Goal: Task Accomplishment & Management: Manage account settings

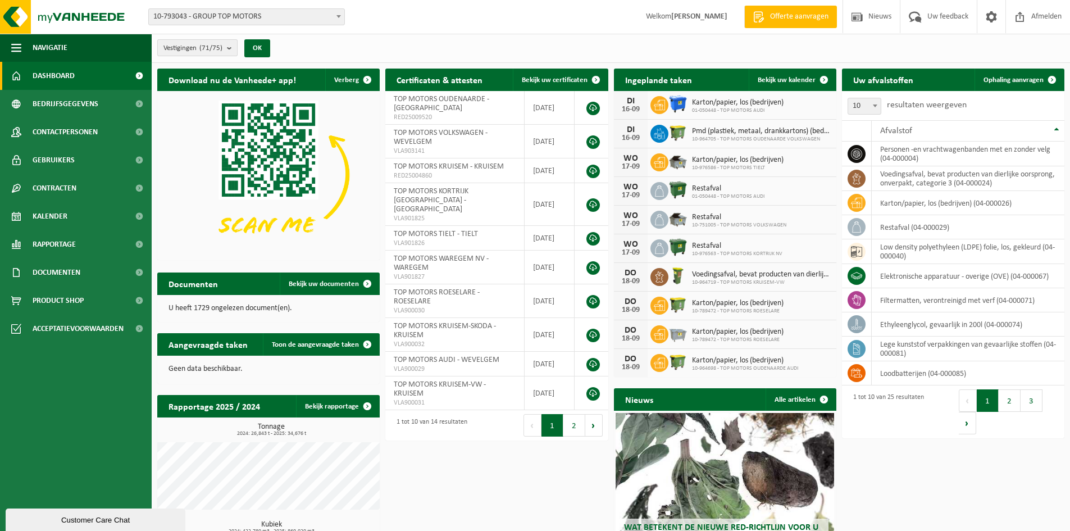
click at [231, 46] on b "submit" at bounding box center [232, 48] width 10 height 16
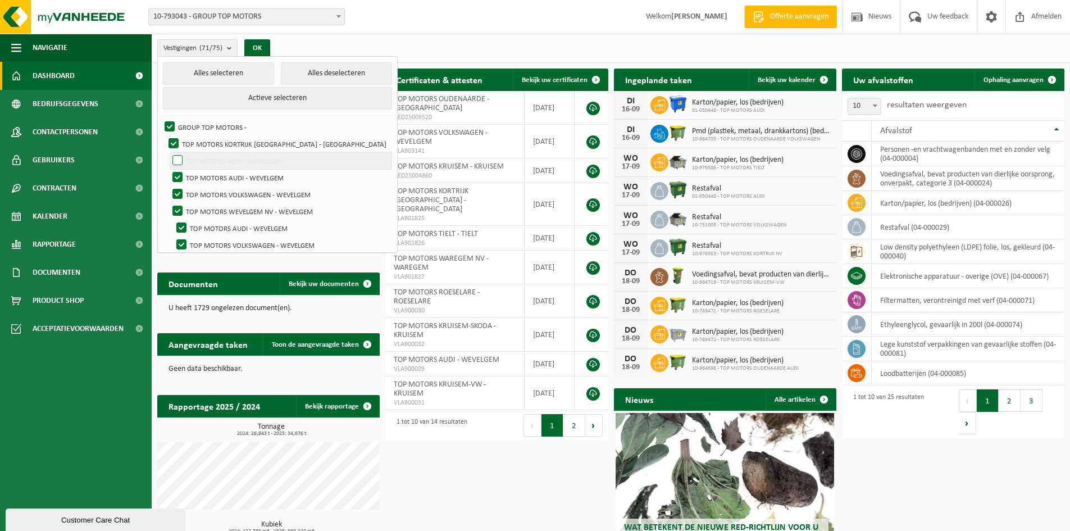
click at [178, 162] on label "TOP MOTORS AUDI - WEVELGEM" at bounding box center [280, 160] width 221 height 17
click at [168, 152] on input "TOP MOTORS AUDI - WEVELGEM" at bounding box center [168, 152] width 1 height 1
click at [181, 159] on label "TOP MOTORS AUDI - WEVELGEM" at bounding box center [280, 160] width 221 height 17
click at [168, 152] on input "TOP MOTORS AUDI - WEVELGEM" at bounding box center [168, 152] width 1 height 1
checkbox input "false"
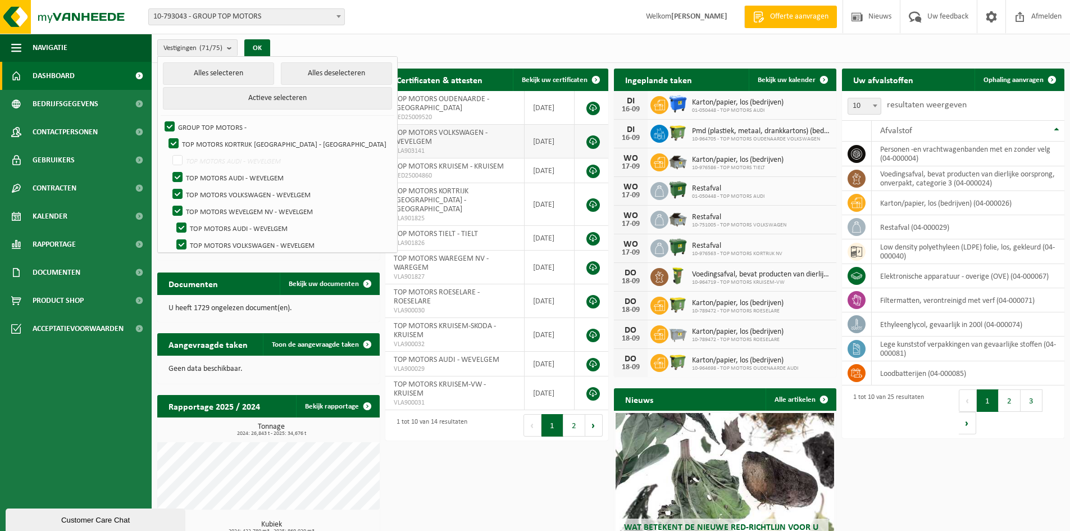
click at [435, 141] on td "TOP MOTORS VOLKSWAGEN - WEVELGEM VLA903141" at bounding box center [454, 142] width 139 height 34
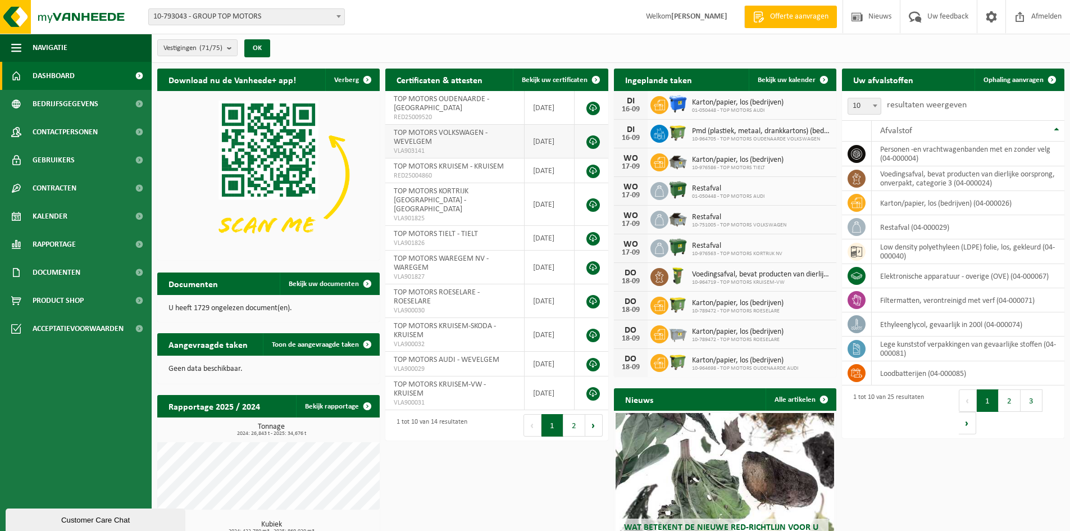
drag, startPoint x: 435, startPoint y: 141, endPoint x: 458, endPoint y: 136, distance: 23.1
click at [436, 141] on td "TOP MOTORS VOLKSWAGEN - WEVELGEM VLA903141" at bounding box center [454, 142] width 139 height 34
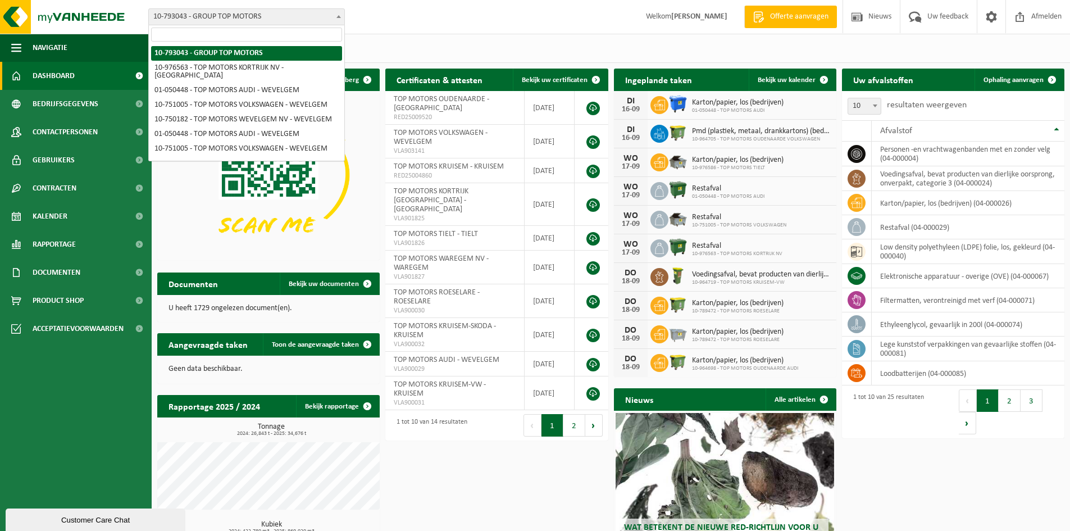
click at [336, 15] on span at bounding box center [338, 16] width 11 height 15
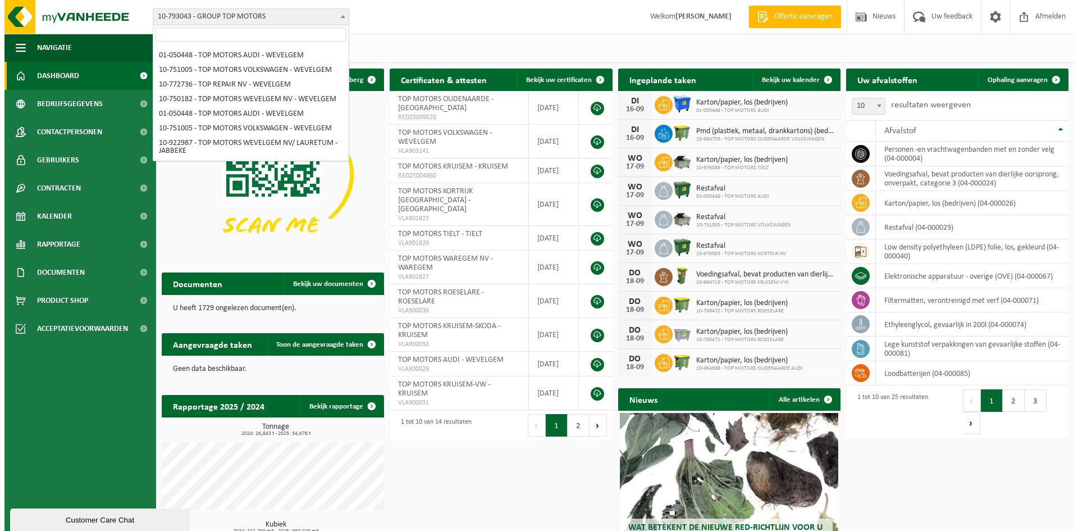
scroll to position [1104, 0]
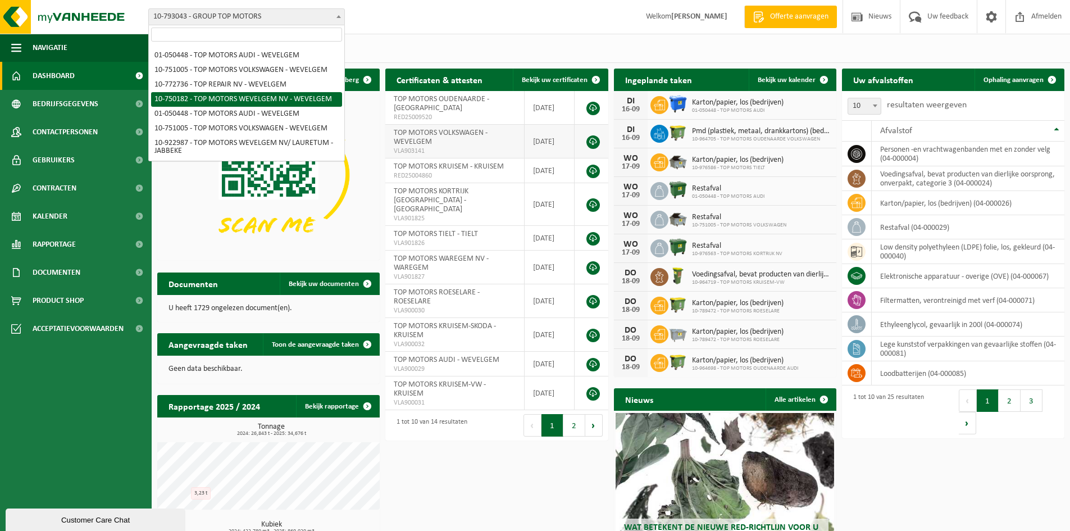
click at [441, 140] on td "TOP MOTORS VOLKSWAGEN - WEVELGEM VLA903141" at bounding box center [454, 142] width 139 height 34
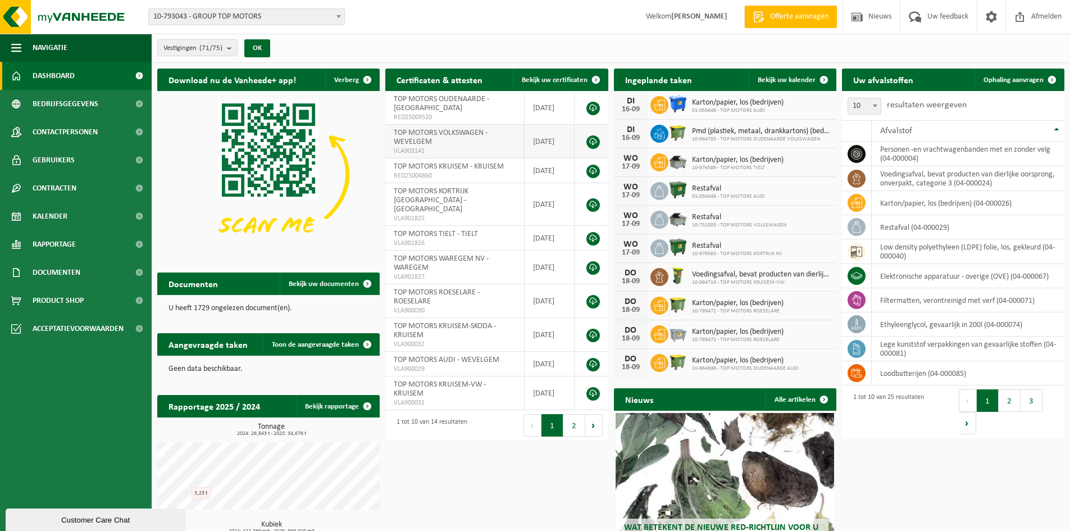
click at [430, 134] on span "TOP MOTORS VOLKSWAGEN - WEVELGEM" at bounding box center [441, 137] width 94 height 17
click at [202, 43] on span "Vestigingen (71/75)" at bounding box center [192, 48] width 59 height 17
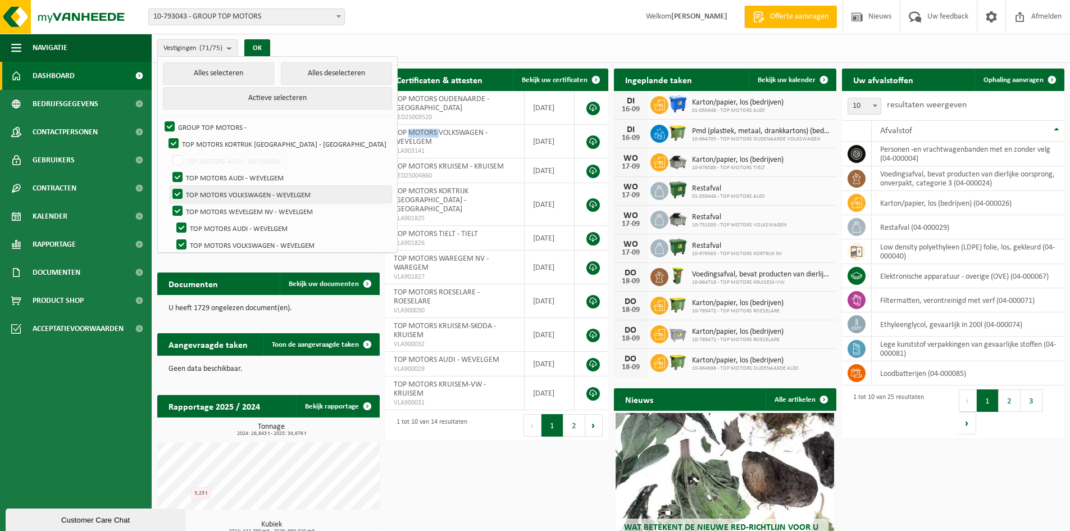
click at [229, 194] on label "TOP MOTORS VOLKSWAGEN - WEVELGEM" at bounding box center [280, 194] width 221 height 17
click at [168, 186] on input "TOP MOTORS VOLKSWAGEN - WEVELGEM" at bounding box center [168, 185] width 1 height 1
click at [227, 191] on label "TOP MOTORS VOLKSWAGEN - WEVELGEM" at bounding box center [280, 194] width 221 height 17
click at [168, 186] on input "TOP MOTORS VOLKSWAGEN - WEVELGEM" at bounding box center [168, 185] width 1 height 1
click at [303, 190] on label "TOP MOTORS VOLKSWAGEN - WEVELGEM" at bounding box center [280, 194] width 221 height 17
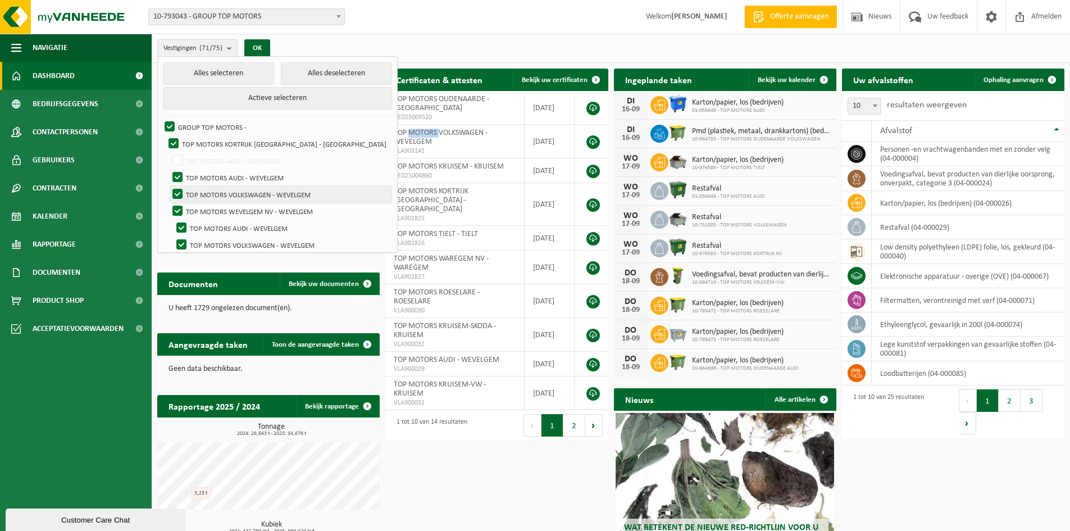
click at [168, 186] on input "TOP MOTORS VOLKSWAGEN - WEVELGEM" at bounding box center [168, 185] width 1 height 1
click at [308, 193] on label "TOP MOTORS VOLKSWAGEN - WEVELGEM" at bounding box center [280, 194] width 221 height 17
click at [168, 186] on input "TOP MOTORS VOLKSWAGEN - WEVELGEM" at bounding box center [168, 185] width 1 height 1
checkbox input "true"
click at [306, 77] on button "Alles deselecteren" at bounding box center [336, 73] width 111 height 22
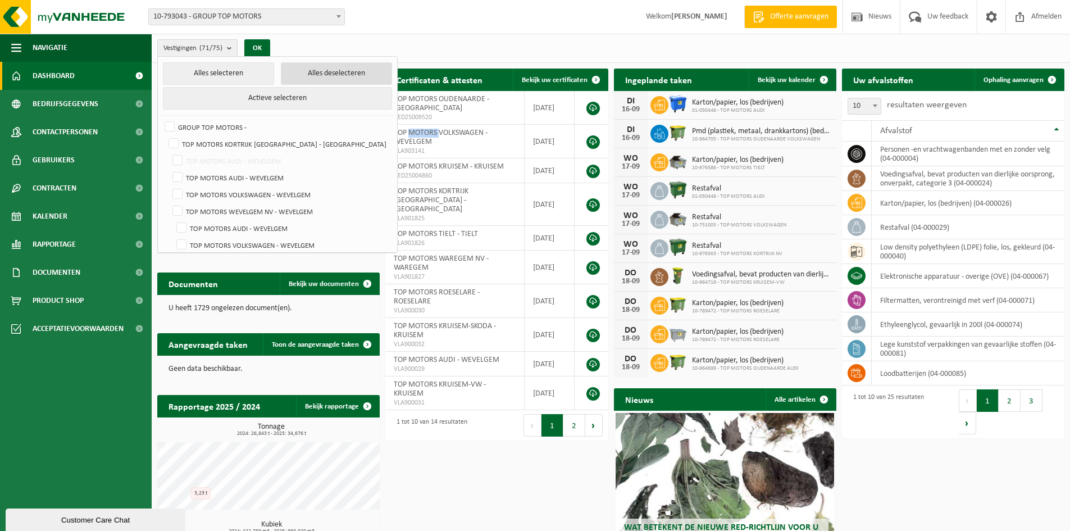
checkbox input "false"
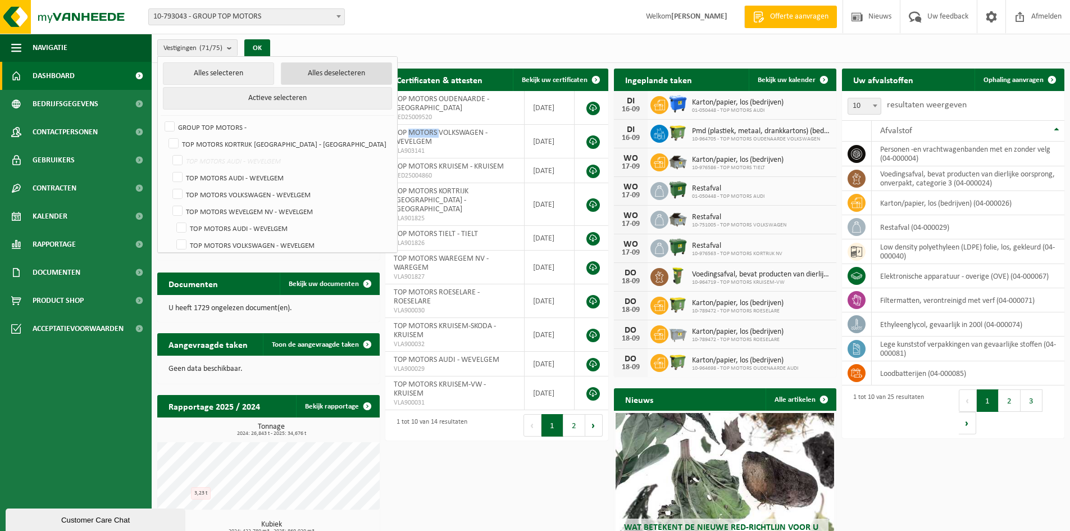
checkbox input "false"
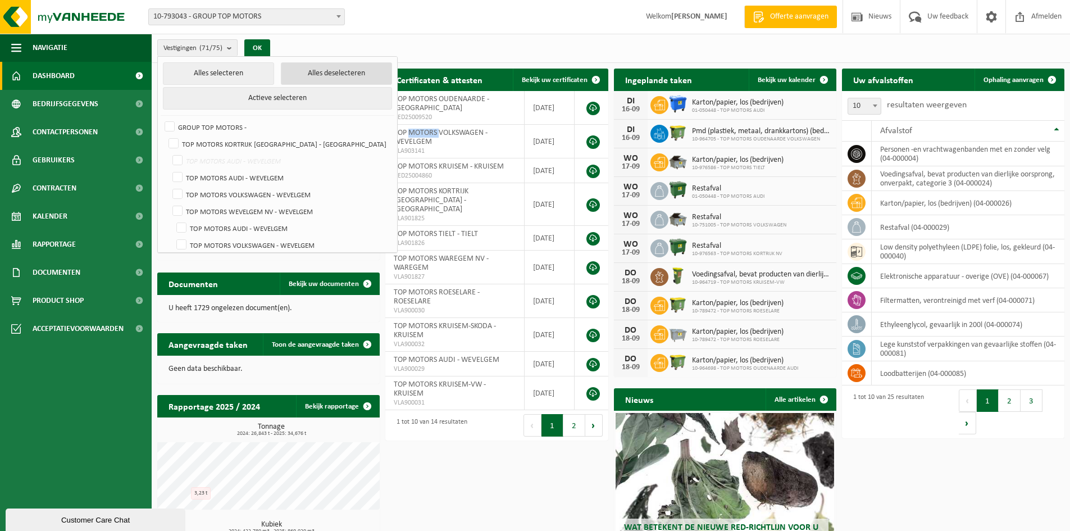
checkbox input "false"
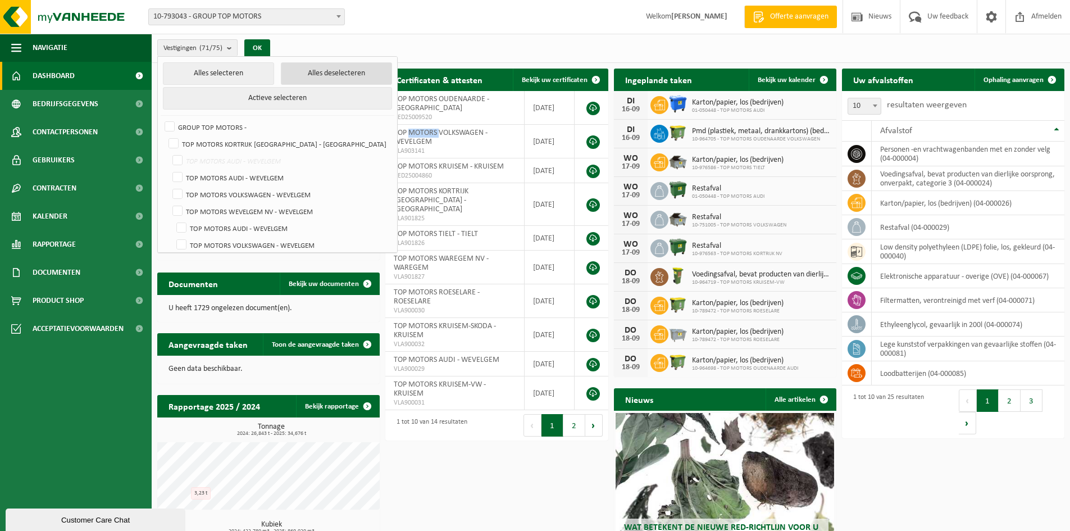
checkbox input "false"
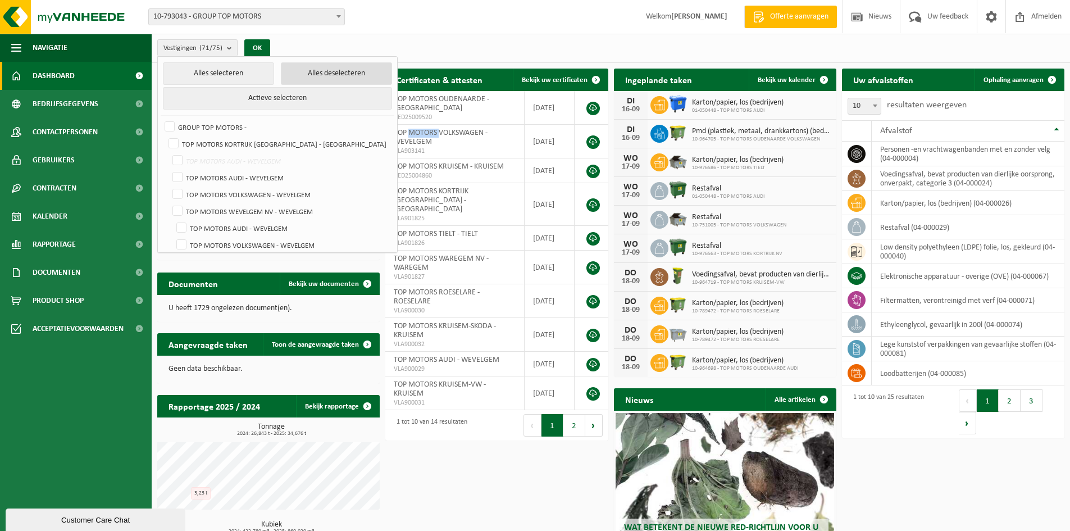
checkbox input "false"
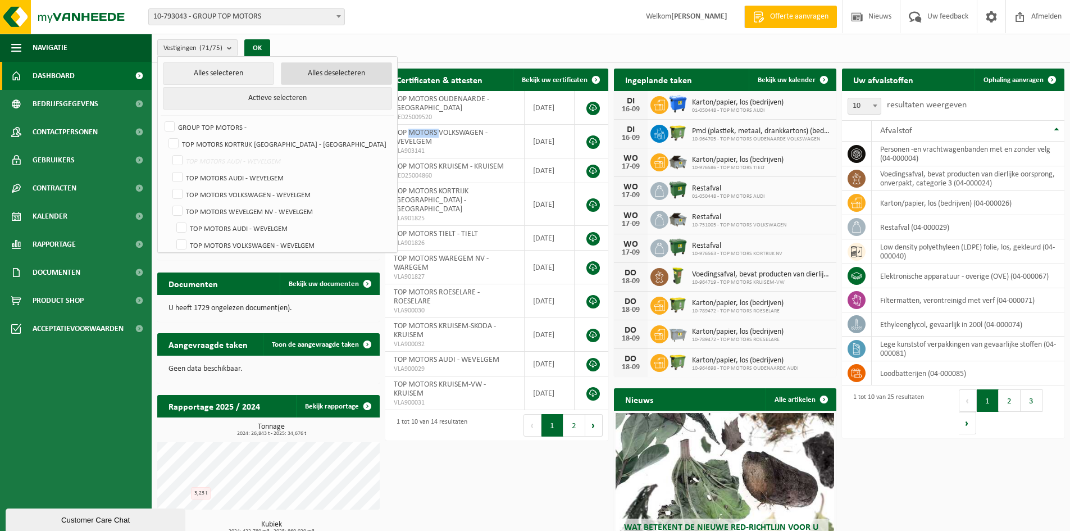
checkbox input "false"
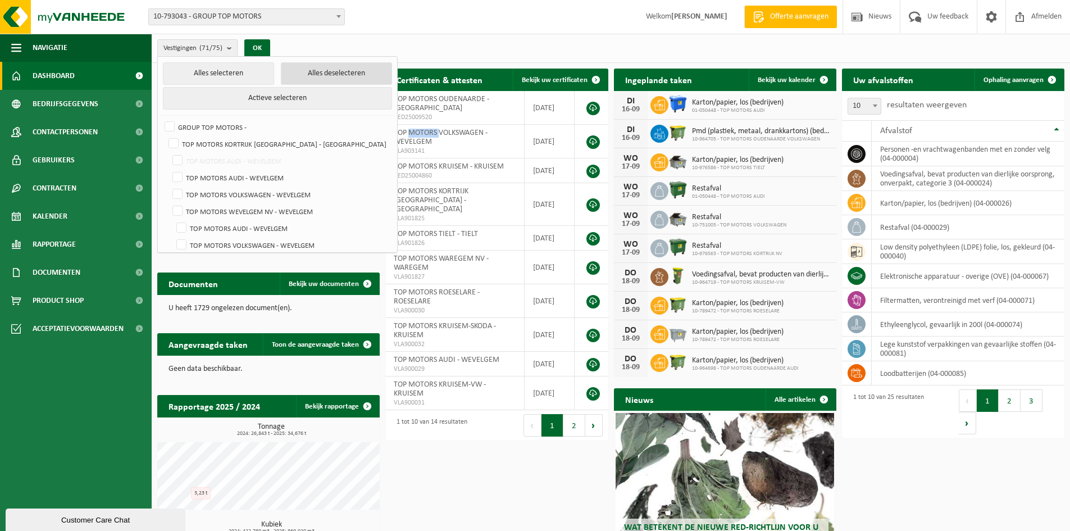
checkbox input "false"
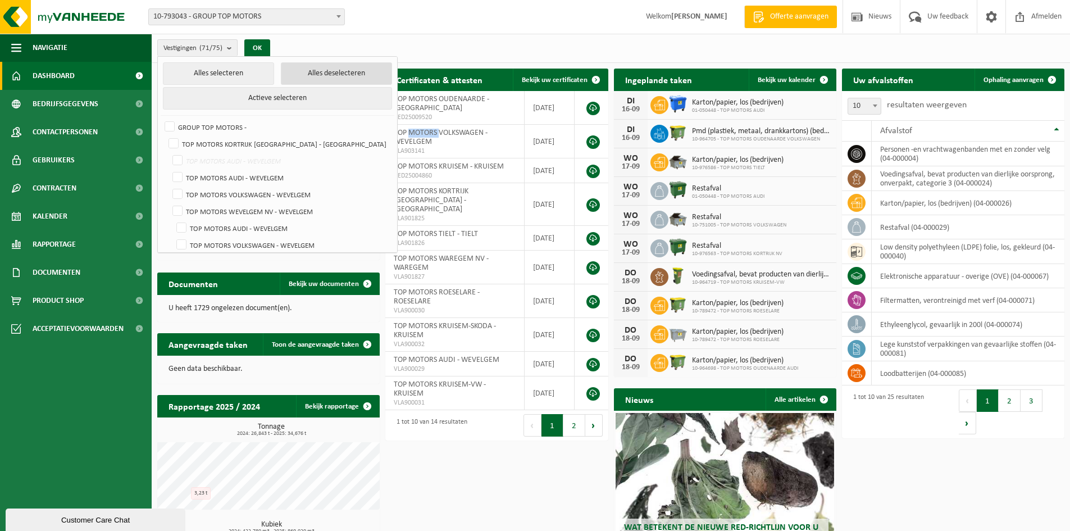
checkbox input "false"
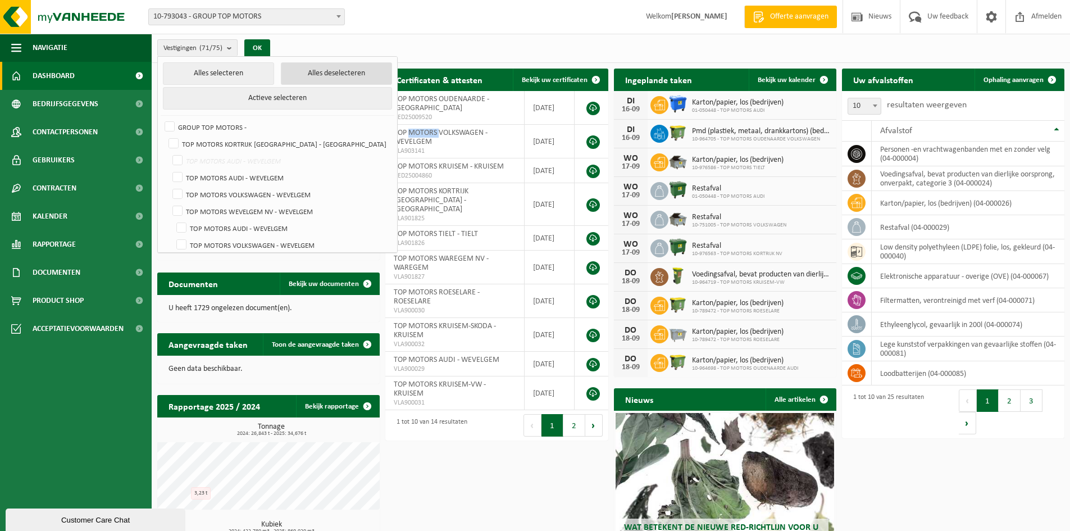
checkbox input "false"
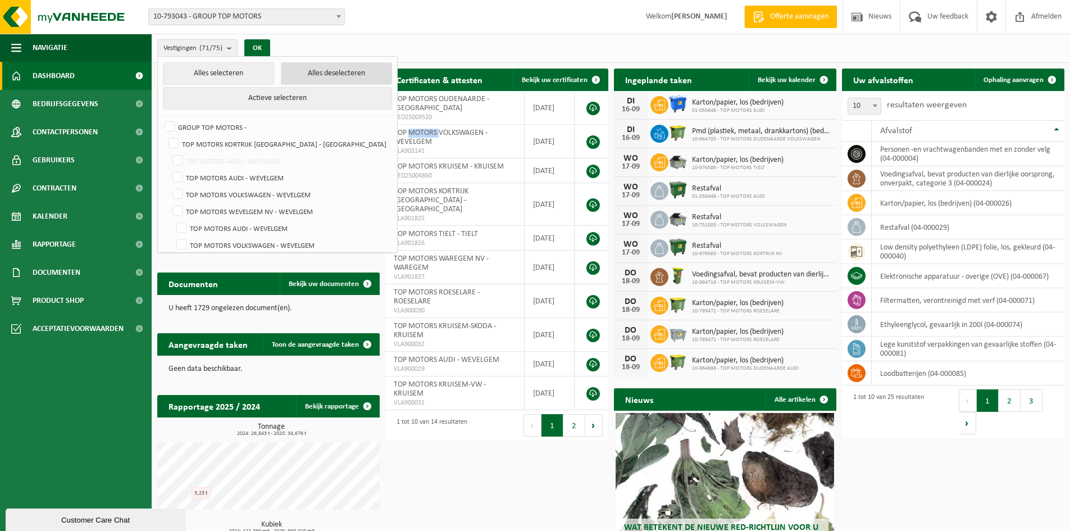
checkbox input "false"
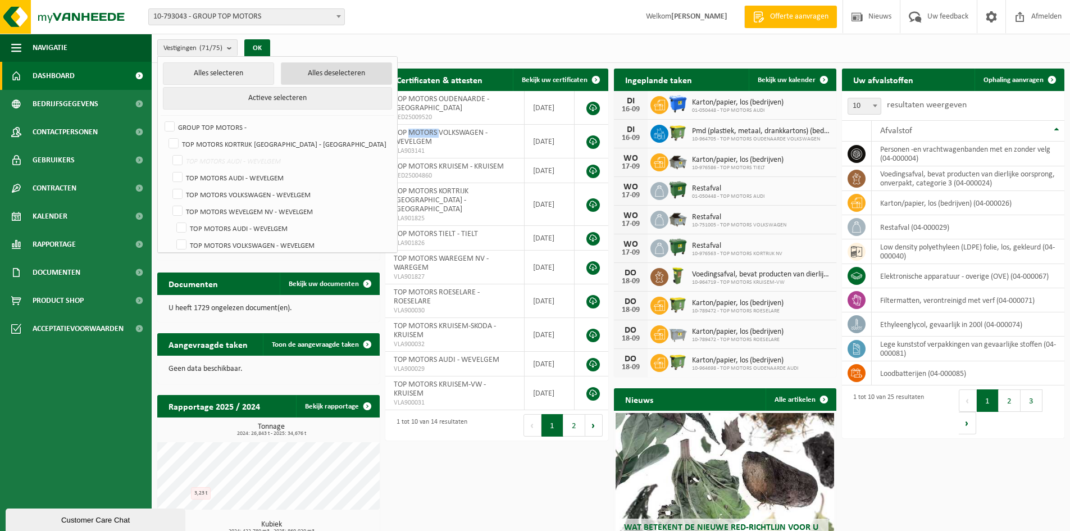
checkbox input "false"
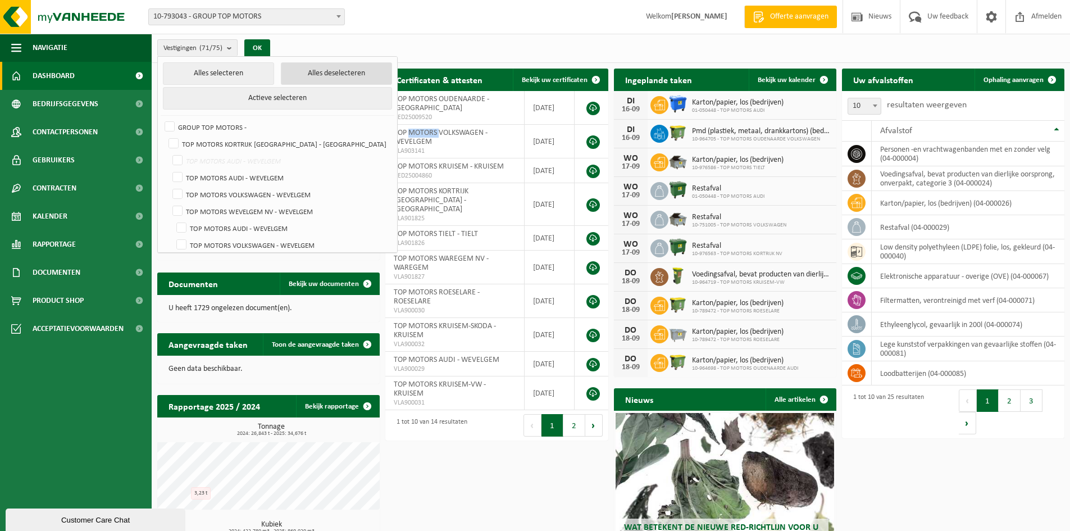
checkbox input "false"
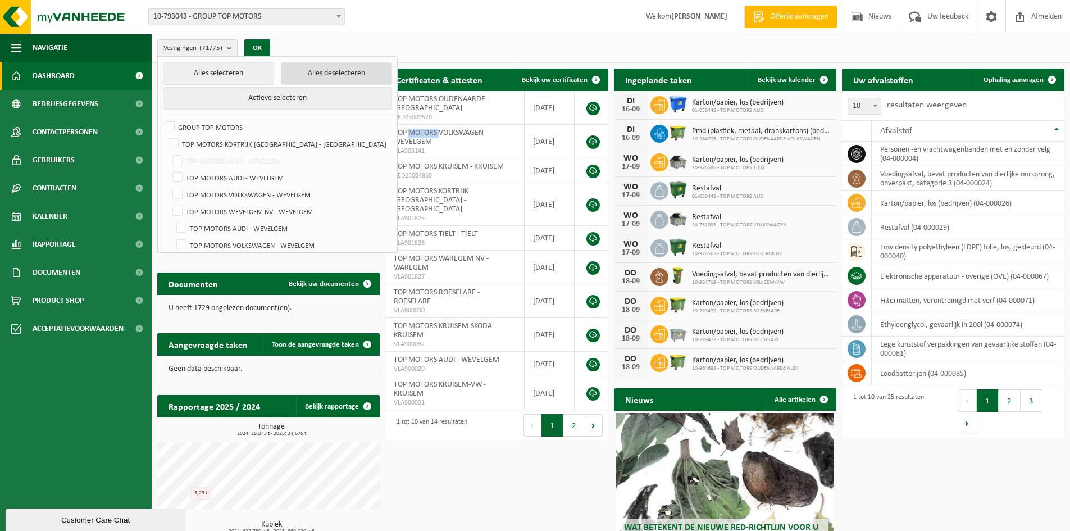
checkbox input "false"
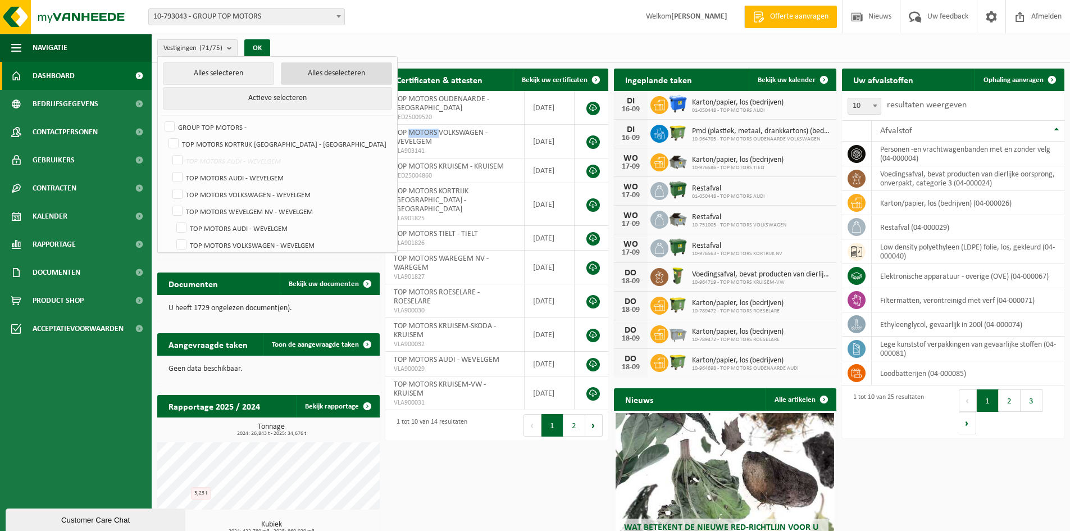
checkbox input "false"
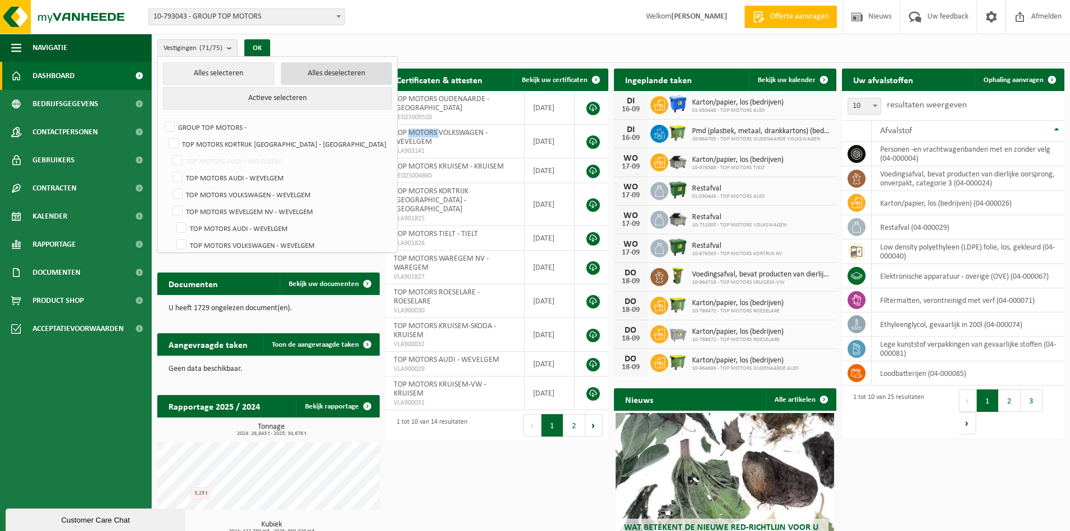
checkbox input "false"
click at [176, 189] on label "TOP MOTORS VOLKSWAGEN - WEVELGEM" at bounding box center [280, 194] width 221 height 17
click at [168, 186] on input "TOP MOTORS VOLKSWAGEN - WEVELGEM" at bounding box center [168, 185] width 1 height 1
checkbox input "true"
click at [251, 45] on button "OK" at bounding box center [253, 48] width 26 height 18
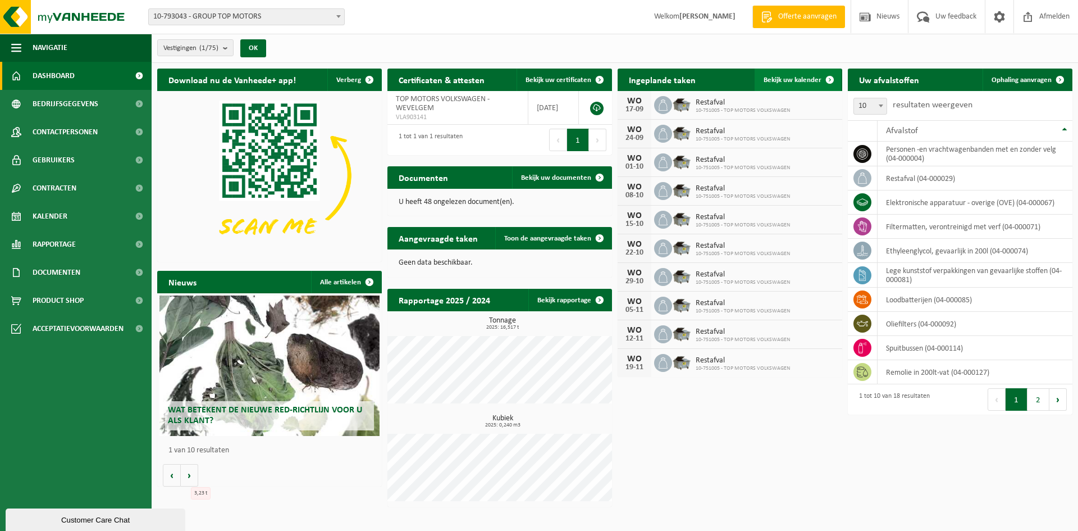
click at [805, 72] on link "Bekijk uw kalender" at bounding box center [798, 79] width 86 height 22
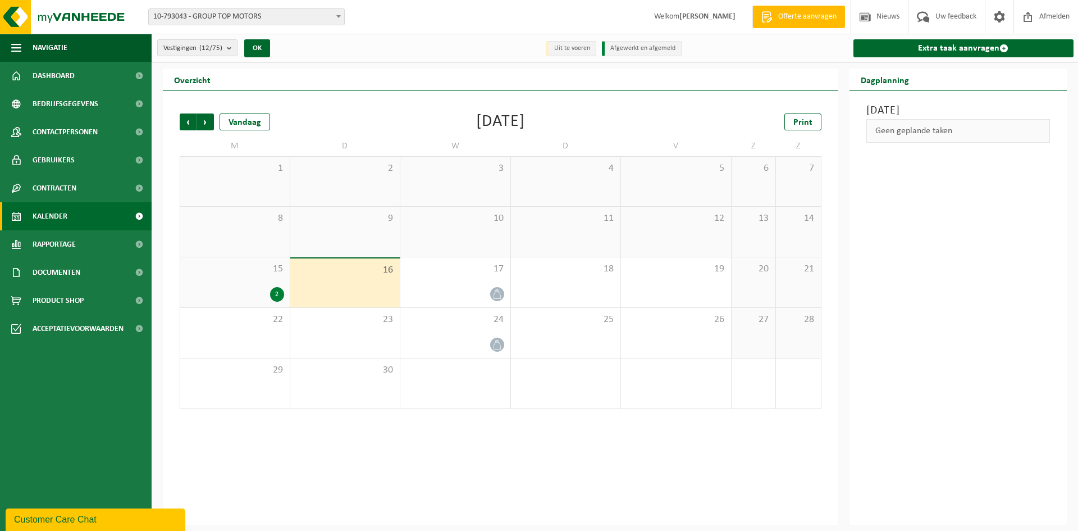
click at [275, 292] on div "2" at bounding box center [277, 294] width 14 height 15
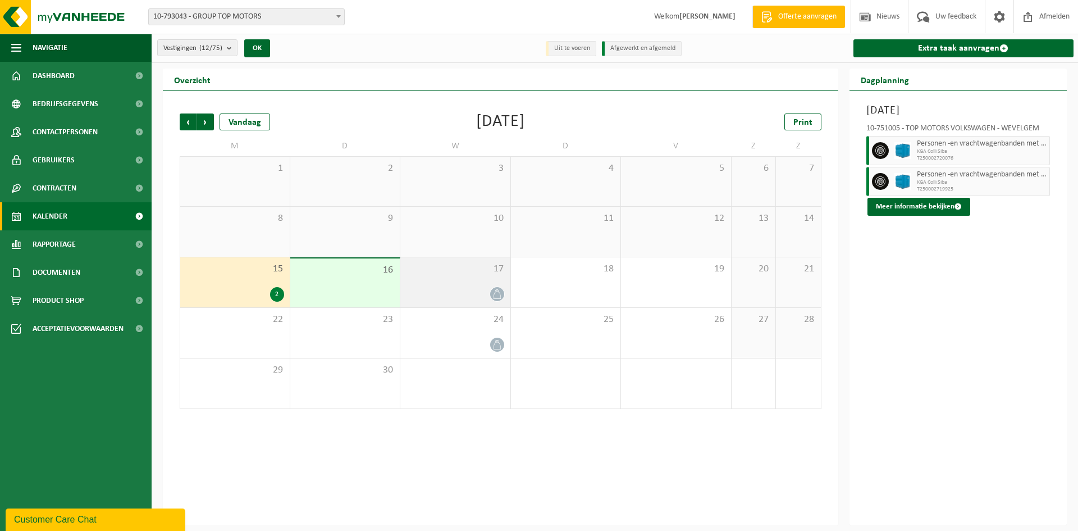
click at [497, 296] on icon at bounding box center [497, 294] width 10 height 10
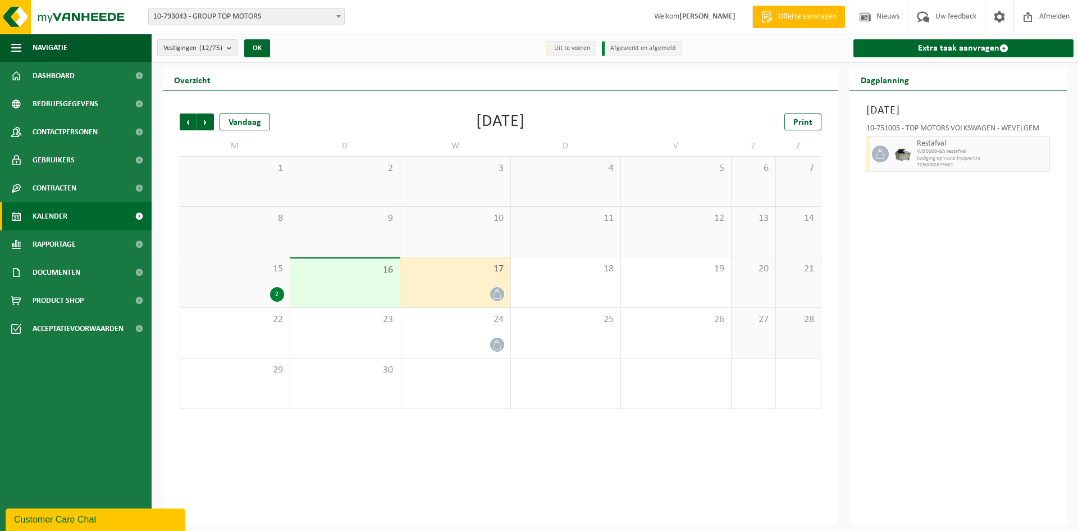
click at [230, 46] on b "submit" at bounding box center [232, 48] width 10 height 16
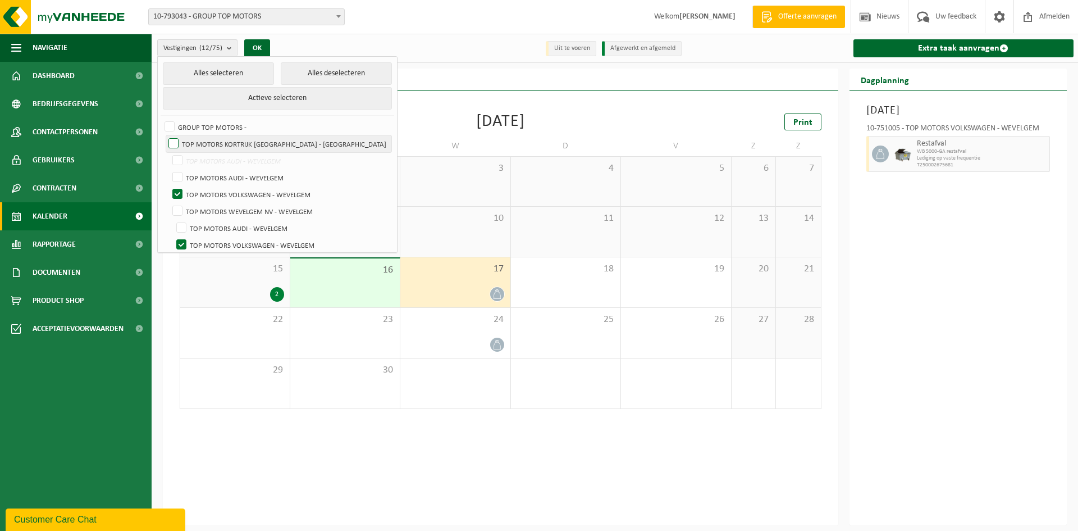
click at [174, 135] on label "TOP MOTORS KORTRIJK [GEOGRAPHIC_DATA] - [GEOGRAPHIC_DATA]" at bounding box center [278, 143] width 225 height 17
click at [165, 135] on input "TOP MOTORS KORTRIJK [GEOGRAPHIC_DATA] - [GEOGRAPHIC_DATA]" at bounding box center [164, 135] width 1 height 1
checkbox input "true"
click at [177, 195] on label "TOP MOTORS VOLKSWAGEN - WEVELGEM" at bounding box center [280, 194] width 221 height 17
click at [168, 186] on input "TOP MOTORS VOLKSWAGEN - WEVELGEM" at bounding box center [168, 185] width 1 height 1
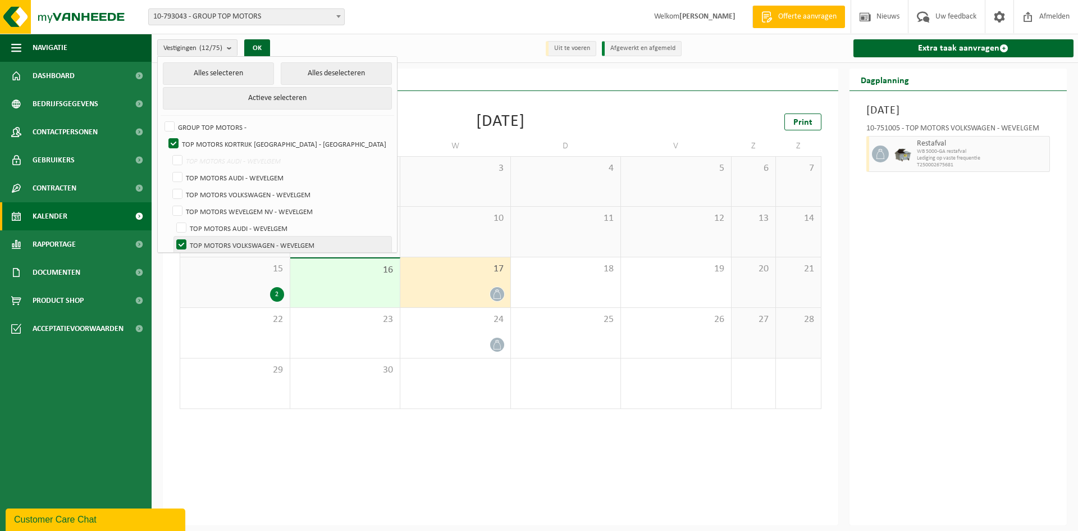
click at [180, 247] on label "TOP MOTORS VOLKSWAGEN - WEVELGEM" at bounding box center [282, 244] width 217 height 17
click at [168, 186] on input "TOP MOTORS VOLKSWAGEN - WEVELGEM" at bounding box center [168, 185] width 1 height 1
checkbox input "true"
click at [255, 49] on button "OK" at bounding box center [257, 48] width 26 height 18
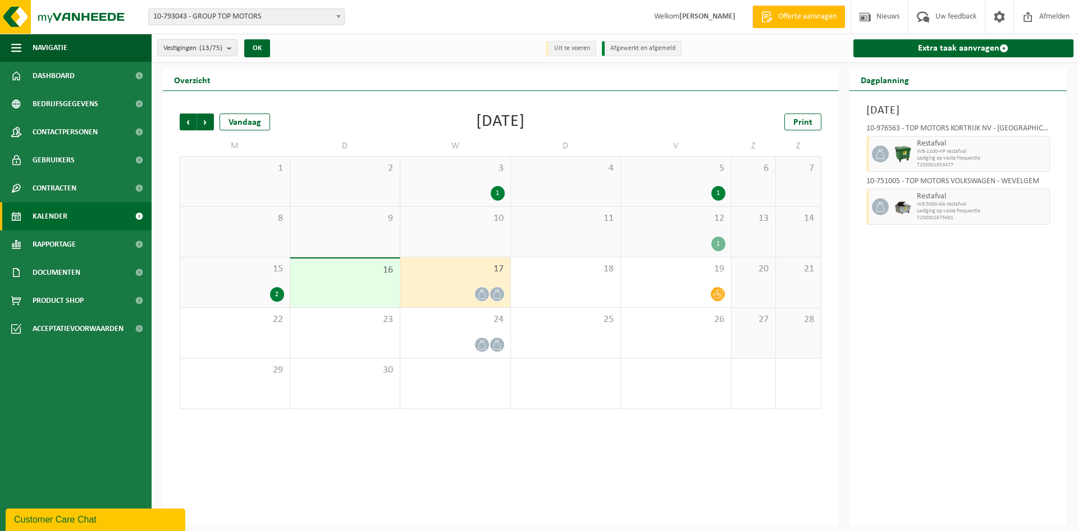
click at [497, 187] on div "1" at bounding box center [498, 193] width 14 height 15
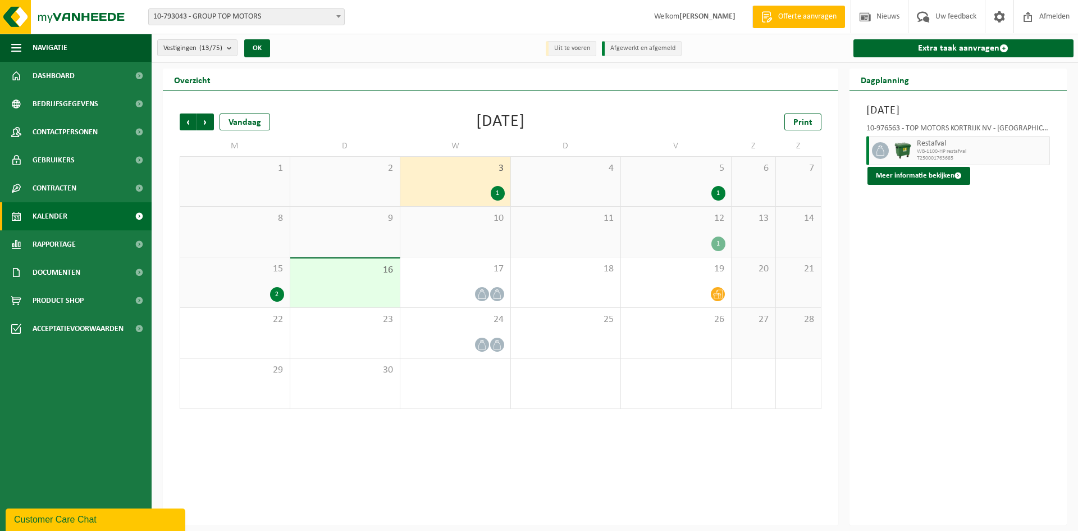
click at [724, 189] on div "1" at bounding box center [718, 193] width 14 height 15
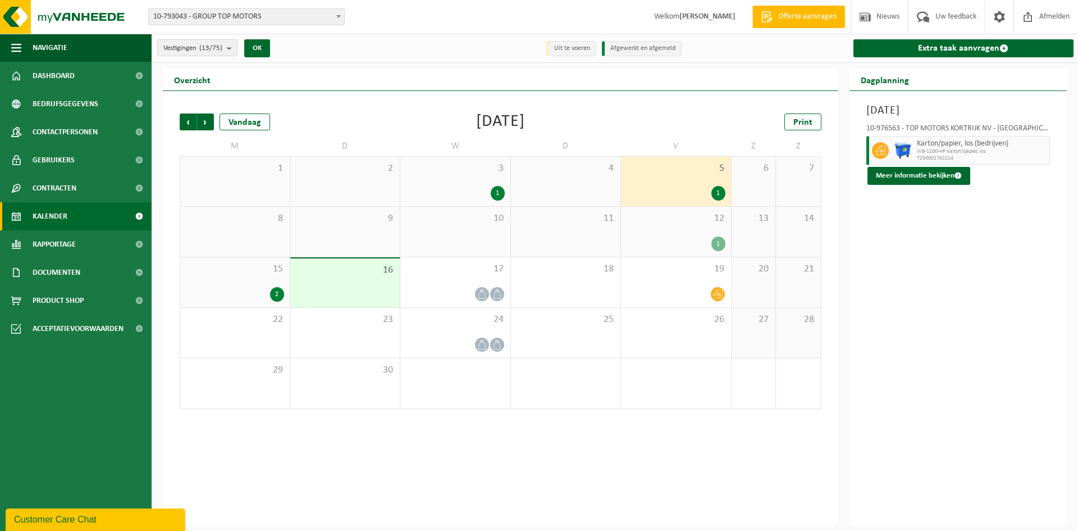
click at [716, 240] on div "1" at bounding box center [718, 243] width 14 height 15
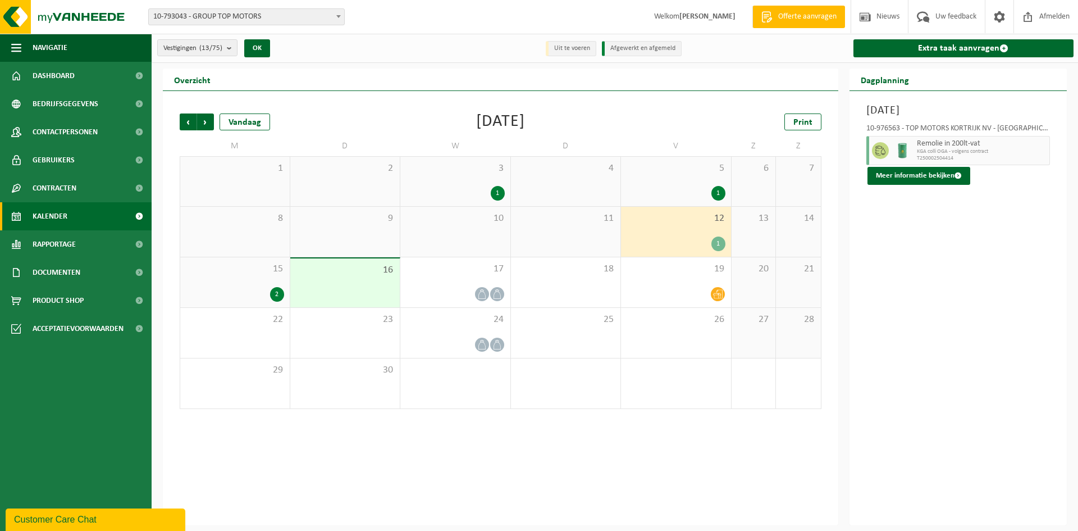
click at [717, 190] on div "1" at bounding box center [718, 193] width 14 height 15
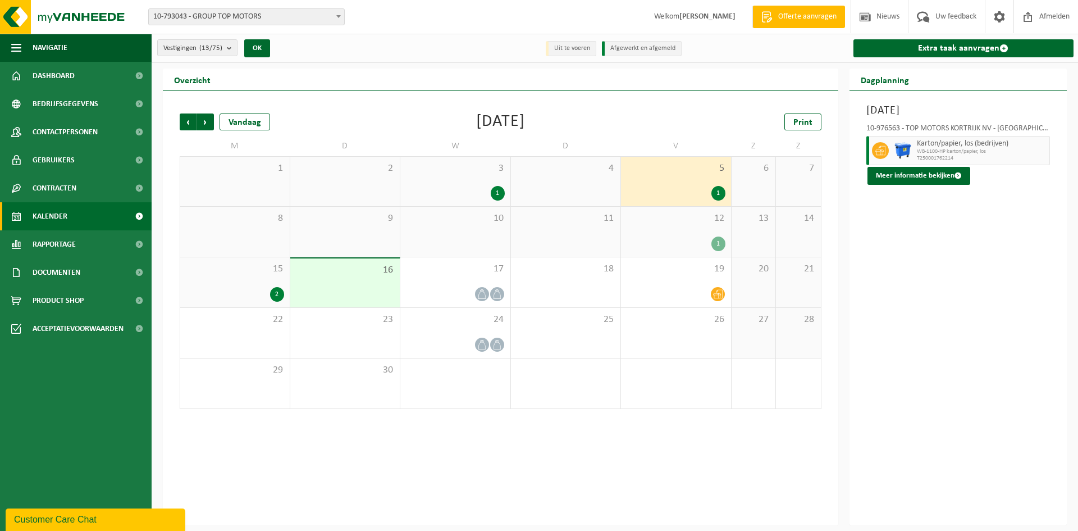
click at [489, 189] on div "1" at bounding box center [455, 193] width 99 height 15
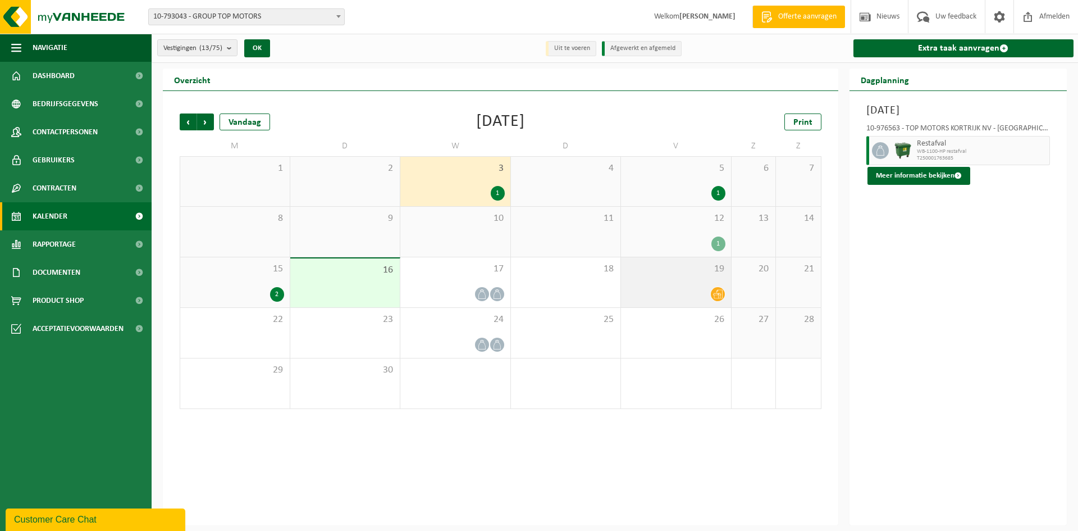
click at [719, 292] on icon at bounding box center [718, 294] width 10 height 10
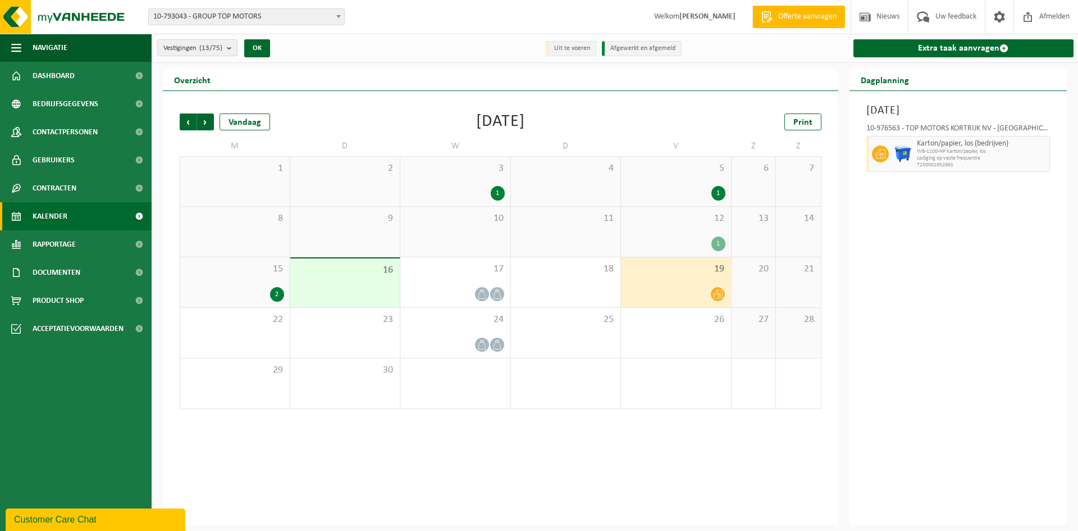
drag, startPoint x: 184, startPoint y: 41, endPoint x: 145, endPoint y: 125, distance: 92.2
click at [83, 160] on link "Gebruikers" at bounding box center [76, 160] width 152 height 28
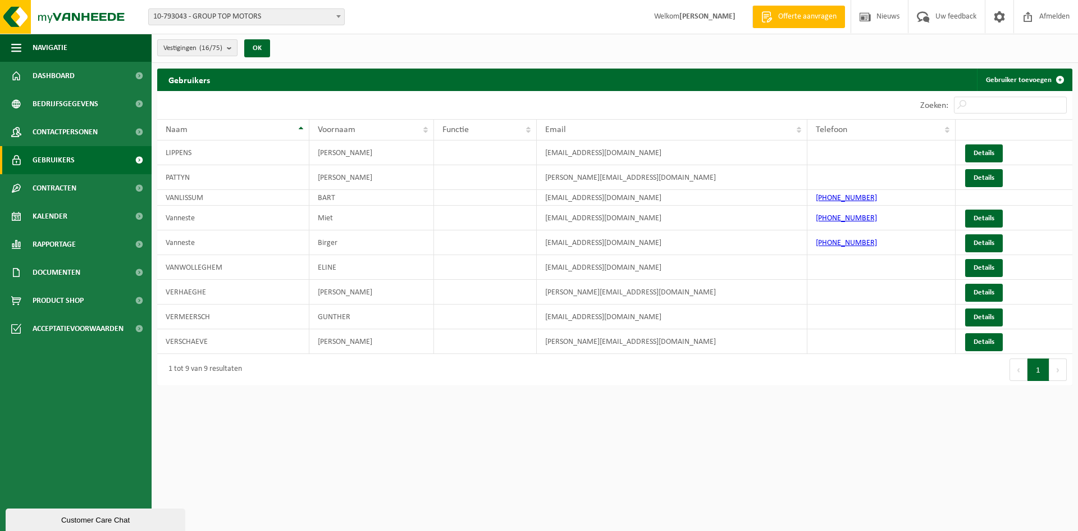
click at [221, 49] on count "(16/75)" at bounding box center [210, 47] width 23 height 7
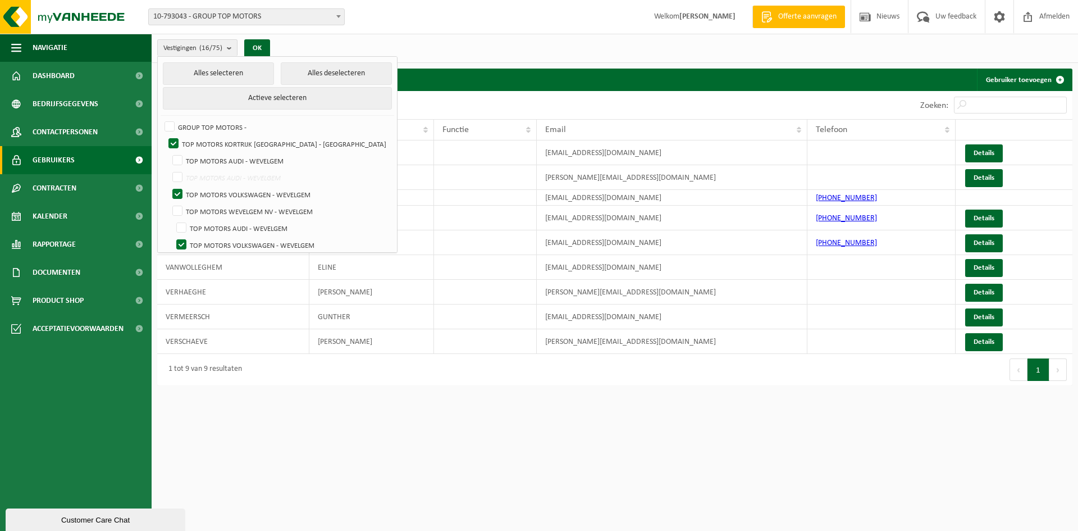
click at [484, 30] on div "Vestiging: 10-793043 - GROUP TOP MOTORS 10-976563 - TOP MOTORS KORTRIJK NV - KO…" at bounding box center [539, 17] width 1078 height 34
